Goal: Navigation & Orientation: Understand site structure

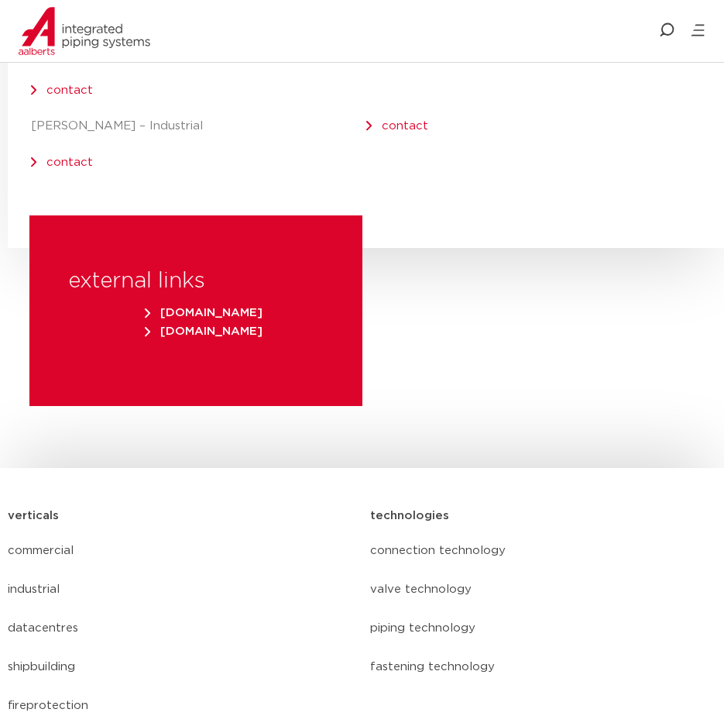
scroll to position [8699, 0]
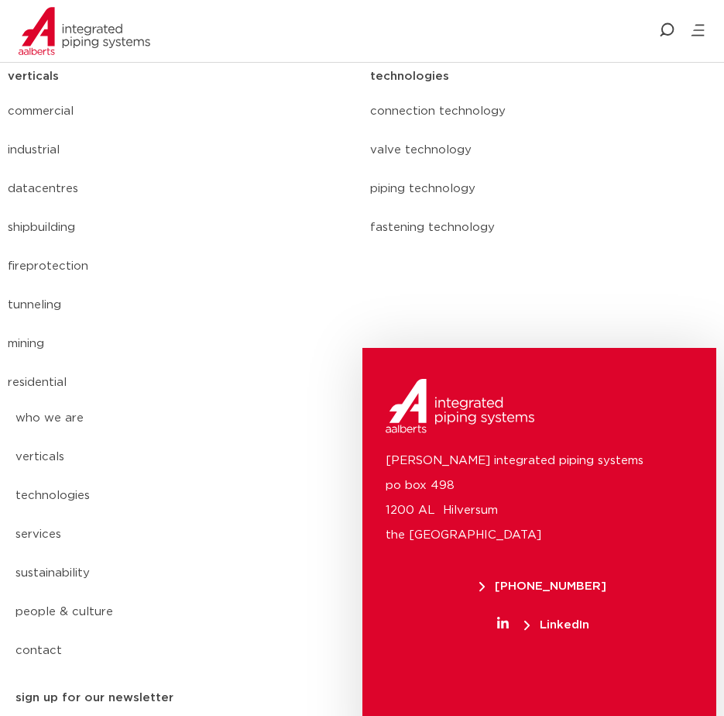
click at [84, 592] on link "people & culture" at bounding box center [148, 611] width 266 height 39
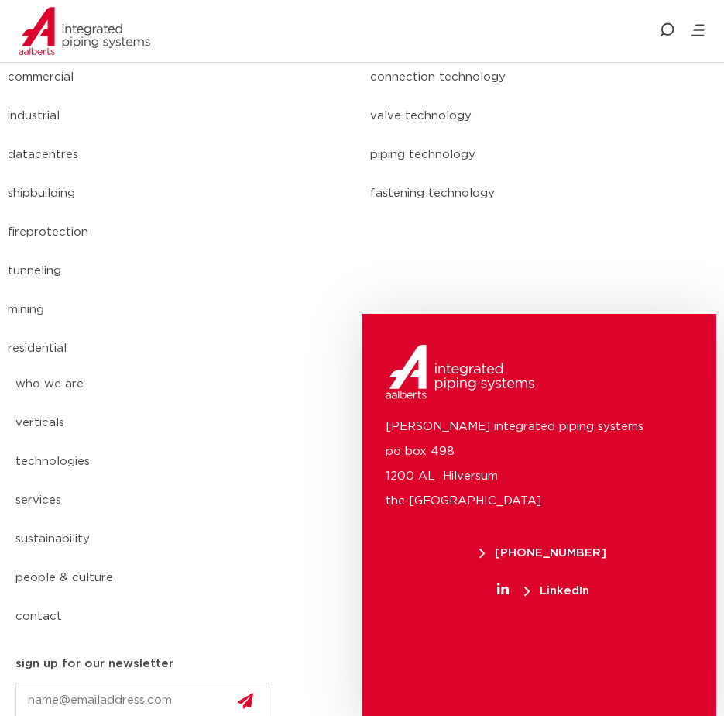
scroll to position [6813, 0]
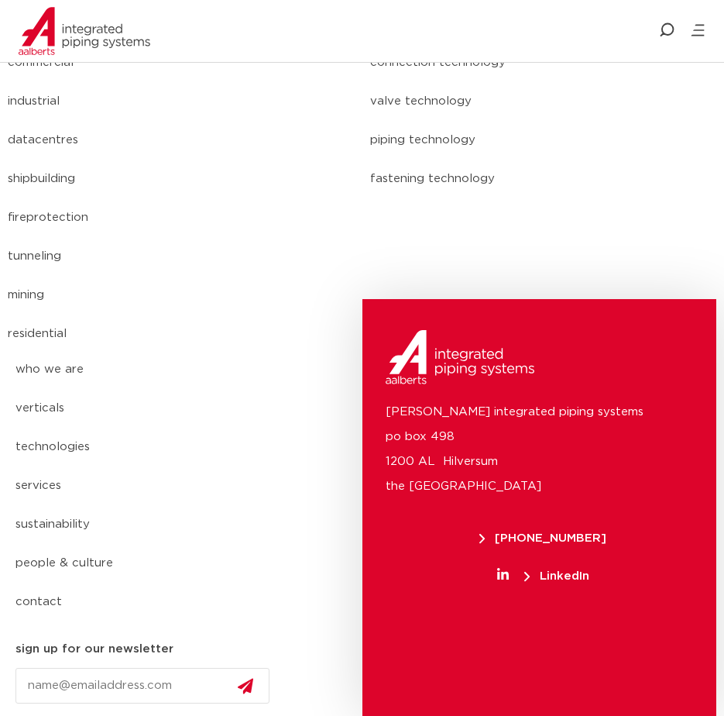
click at [45, 332] on link "residential" at bounding box center [181, 333] width 347 height 39
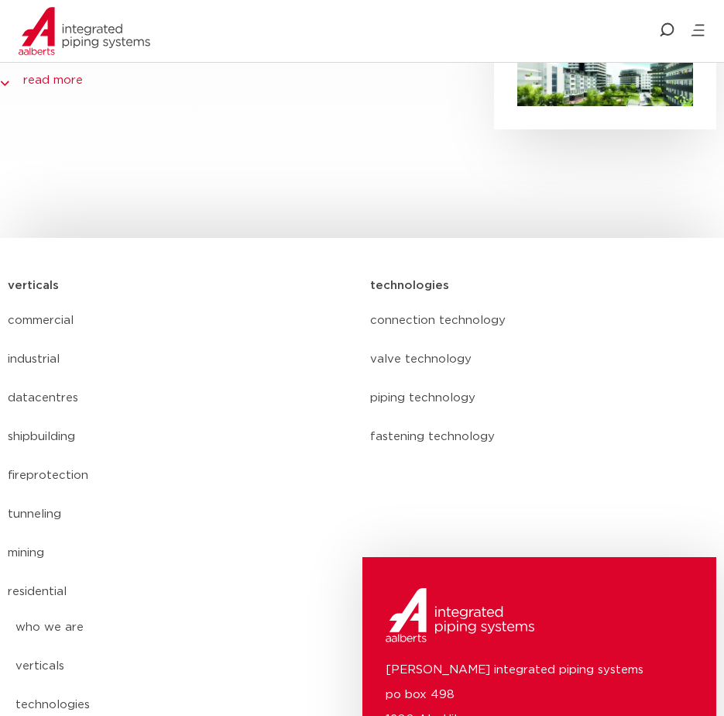
click at [449, 400] on link "piping technology" at bounding box center [543, 398] width 347 height 39
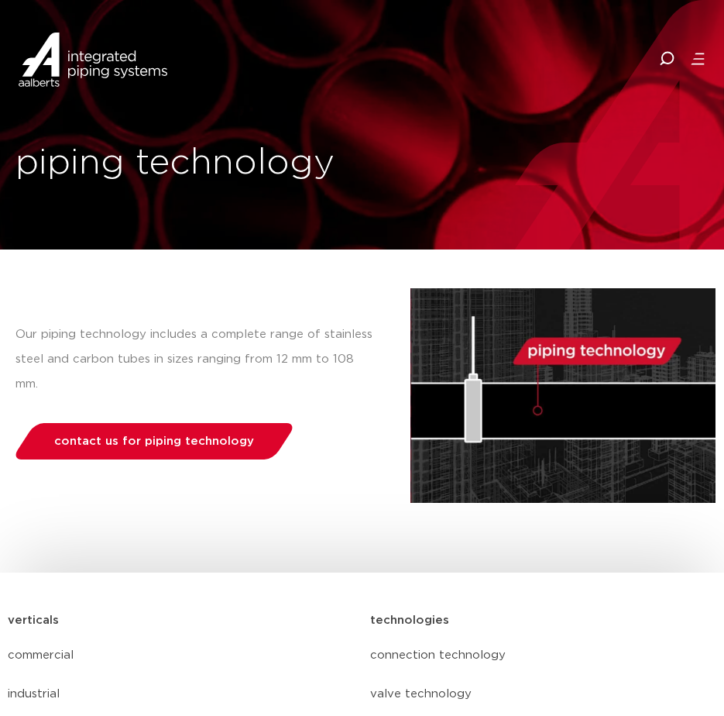
click at [699, 58] on icon at bounding box center [698, 59] width 11 height 2
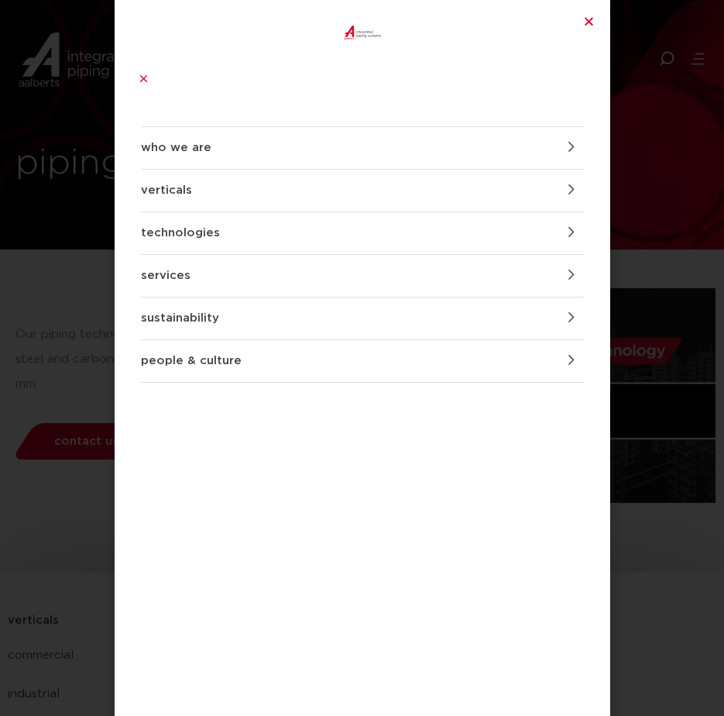
click at [586, 26] on div at bounding box center [362, 57] width 480 height 98
click at [146, 75] on icon at bounding box center [142, 78] width 7 height 7
